Goal: Information Seeking & Learning: Check status

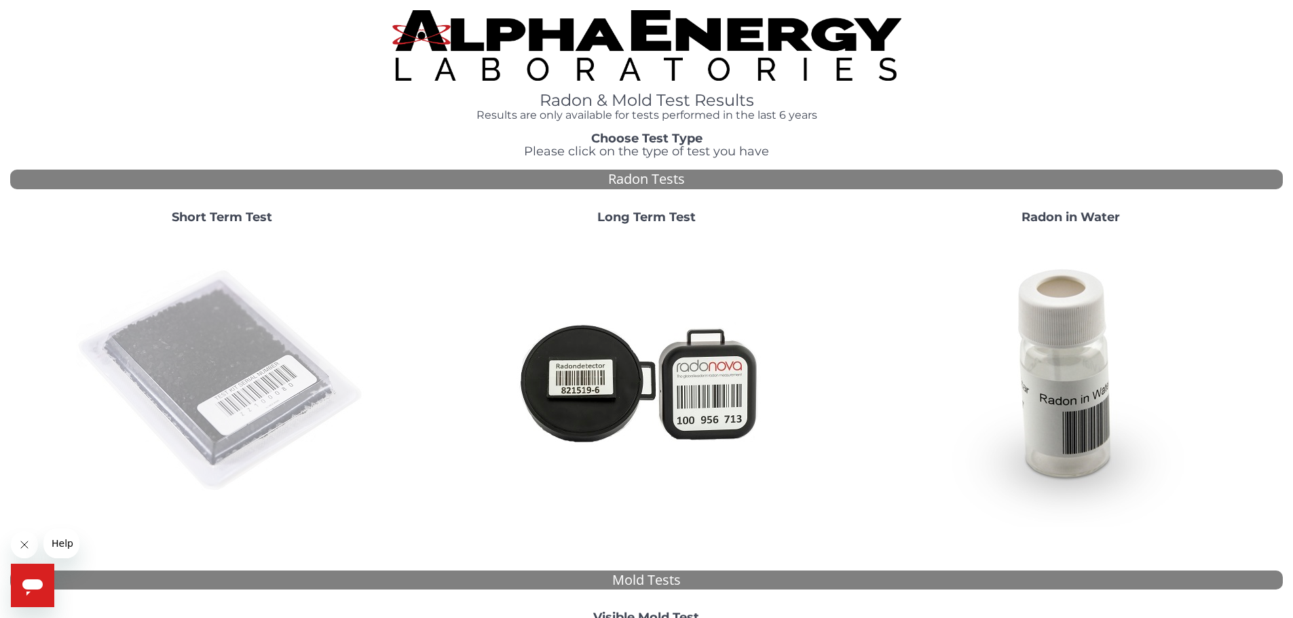
click at [218, 368] on img at bounding box center [222, 382] width 292 height 292
click at [203, 383] on img at bounding box center [222, 382] width 292 height 292
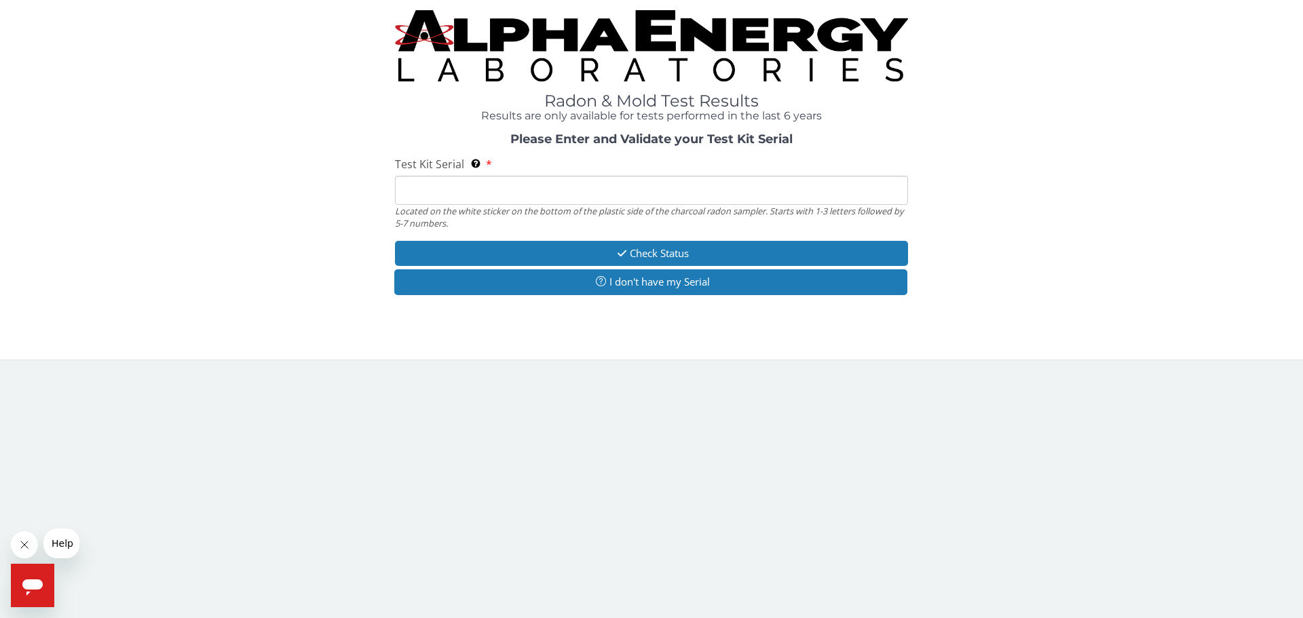
drag, startPoint x: 416, startPoint y: 189, endPoint x: 331, endPoint y: 176, distance: 85.7
click at [331, 176] on div "Please Enter and Validate your Test Kit Serial Test Kit Serial Located on the w…" at bounding box center [651, 216] width 1283 height 166
paste input "ML180605"
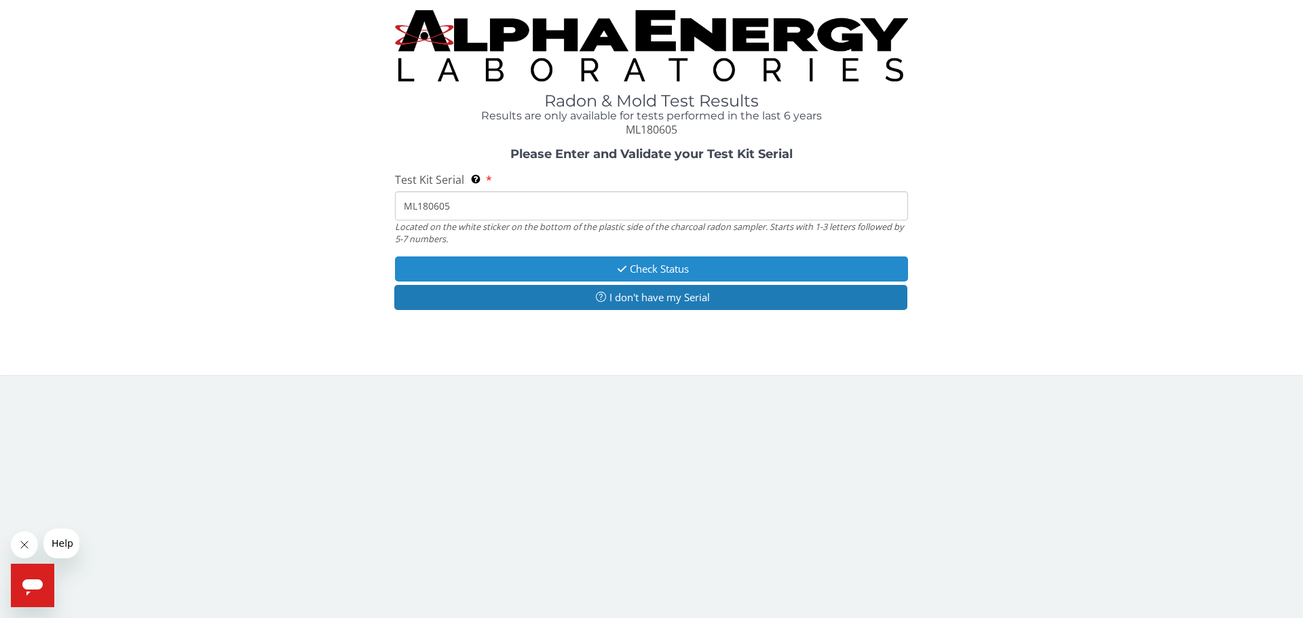
type input "ML180605"
click at [677, 263] on button "Check Status" at bounding box center [651, 269] width 513 height 25
